Goal: Task Accomplishment & Management: Use online tool/utility

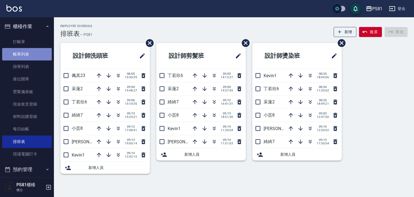
click at [31, 55] on link "帳單列表" at bounding box center [27, 54] width 50 height 12
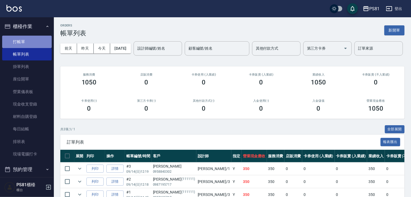
click at [35, 39] on link "打帳單" at bounding box center [27, 42] width 50 height 12
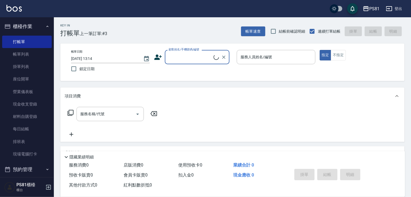
click at [201, 60] on input "顧客姓名/手機號碼/編號" at bounding box center [190, 56] width 46 height 9
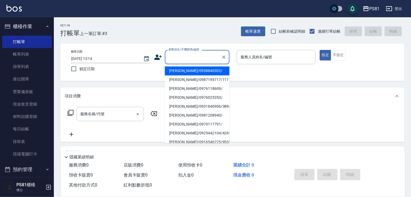
click at [202, 75] on li "[PERSON_NAME]/0958840302/" at bounding box center [197, 70] width 65 height 9
type input "[PERSON_NAME]/0958840302/"
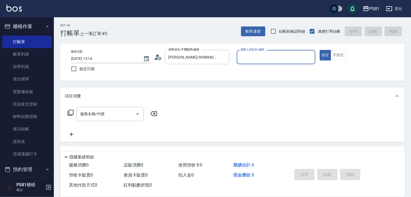
click at [254, 58] on input "服務人員姓名/編號" at bounding box center [276, 56] width 74 height 9
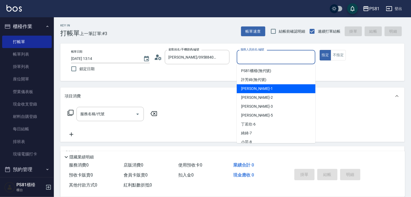
click at [257, 88] on div "[PERSON_NAME] -1" at bounding box center [276, 88] width 79 height 9
type input "[PERSON_NAME]-1"
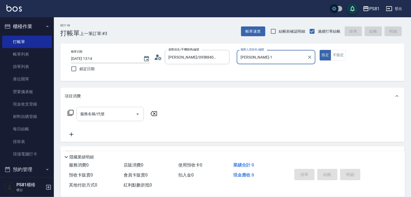
click at [134, 116] on button "Open" at bounding box center [137, 114] width 9 height 9
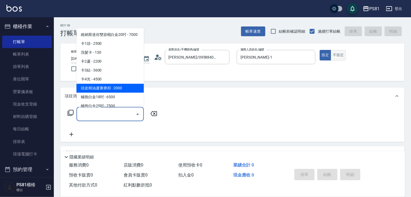
click at [345, 58] on button "不指定" at bounding box center [338, 55] width 15 height 11
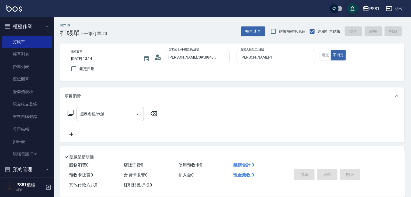
click at [124, 116] on input "服務名稱/代號" at bounding box center [106, 113] width 54 height 9
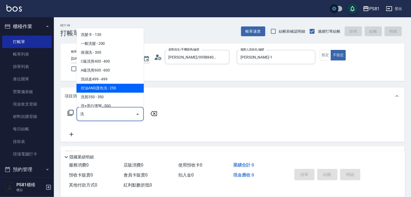
click at [123, 88] on span "控油AND護色洗 - 250" at bounding box center [109, 87] width 67 height 9
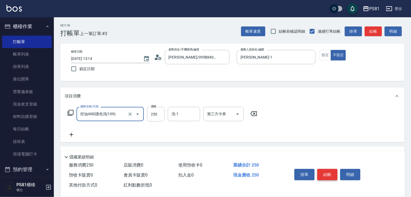
type input "控油AND護色洗(109)"
click at [330, 172] on button "結帳" at bounding box center [327, 174] width 20 height 11
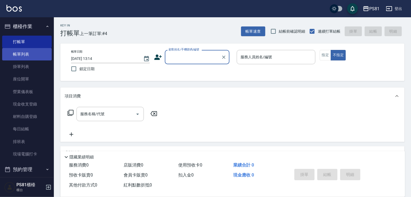
click at [30, 58] on link "帳單列表" at bounding box center [27, 54] width 50 height 12
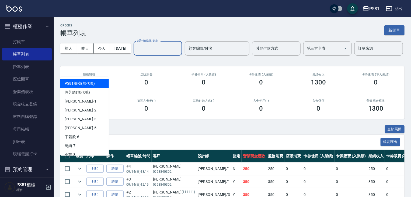
click at [136, 53] on input "設計師編號/姓名" at bounding box center [158, 48] width 44 height 9
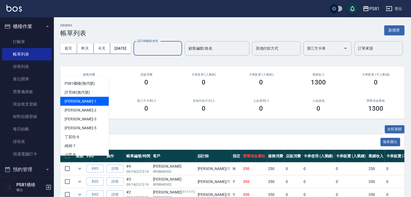
click at [81, 99] on div "[PERSON_NAME] -1" at bounding box center [84, 101] width 48 height 9
type input "[PERSON_NAME]-1"
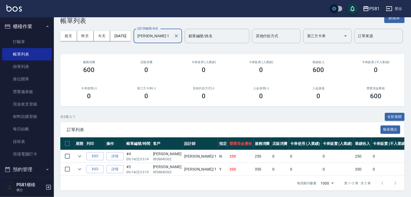
scroll to position [6, 0]
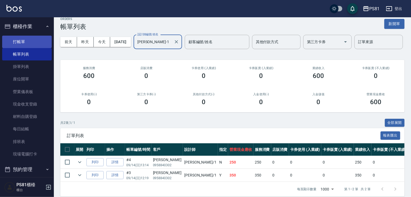
click at [39, 43] on link "打帳單" at bounding box center [27, 42] width 50 height 12
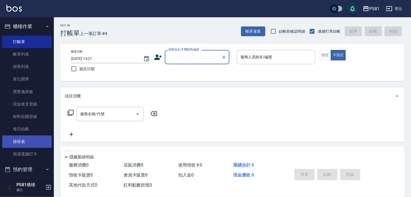
click at [37, 135] on link "排班表" at bounding box center [27, 141] width 50 height 12
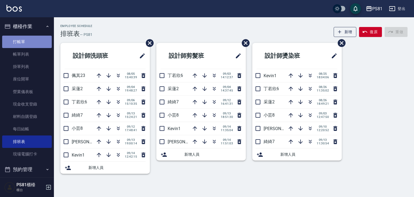
click at [34, 42] on link "打帳單" at bounding box center [27, 42] width 50 height 12
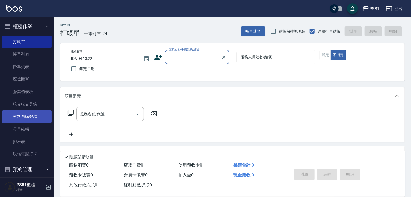
click at [25, 118] on link "材料自購登錄" at bounding box center [27, 116] width 50 height 12
